Goal: Navigation & Orientation: Find specific page/section

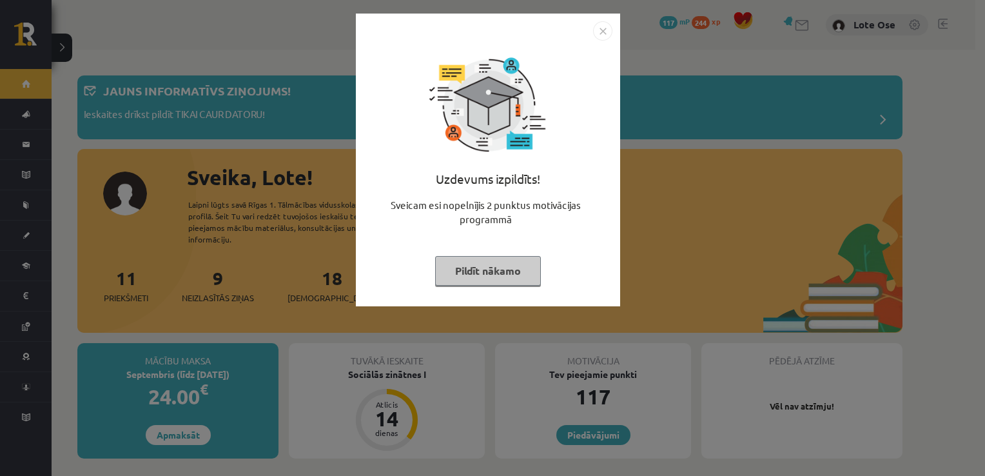
click at [511, 272] on button "Pildīt nākamo" at bounding box center [488, 271] width 106 height 30
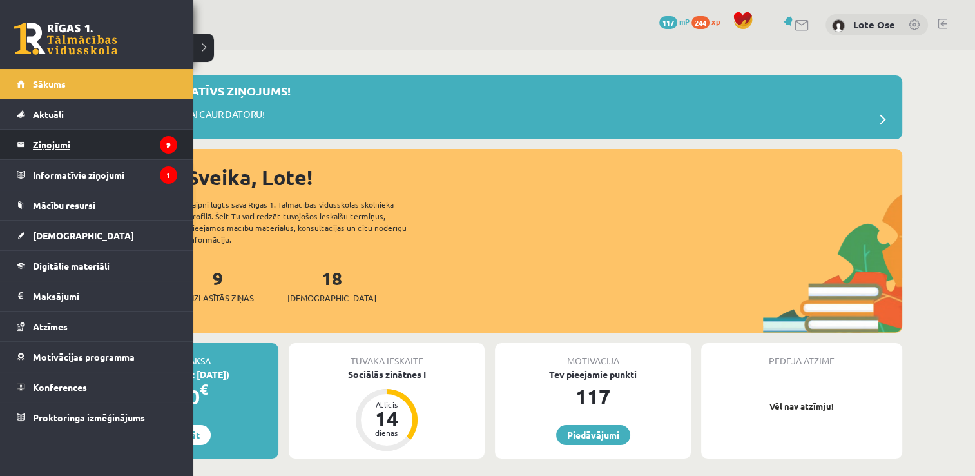
click at [63, 138] on legend "Ziņojumi 9" at bounding box center [105, 145] width 144 height 30
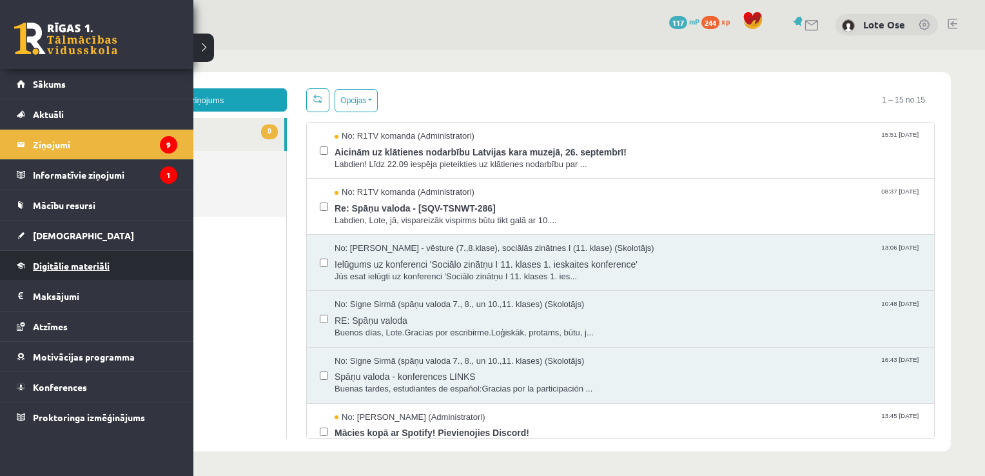
click at [57, 264] on span "Digitālie materiāli" at bounding box center [71, 266] width 77 height 12
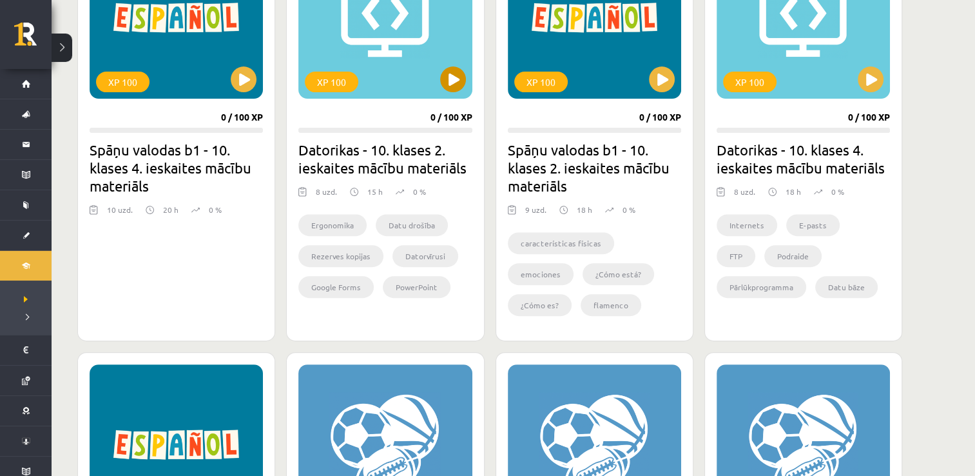
scroll to position [443, 0]
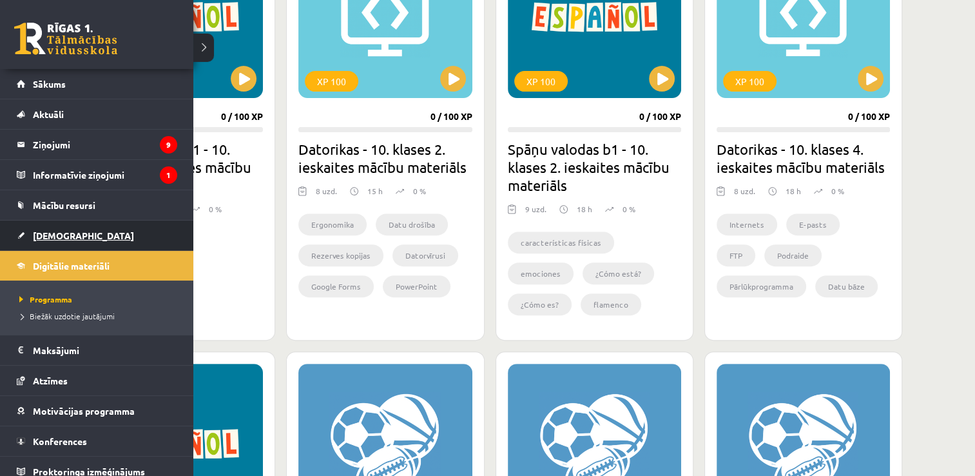
click at [45, 231] on span "[DEMOGRAPHIC_DATA]" at bounding box center [83, 235] width 101 height 12
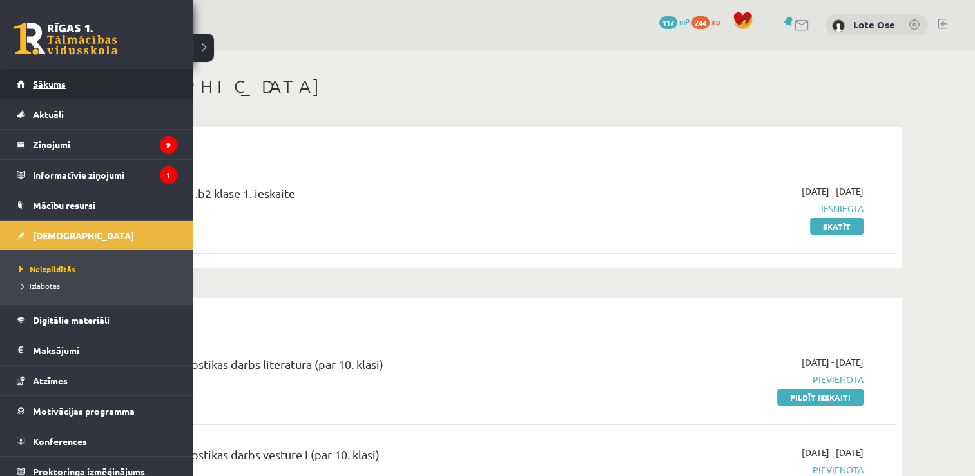
click at [55, 95] on link "Sākums" at bounding box center [97, 84] width 160 height 30
